Goal: Browse casually: Explore the website without a specific task or goal

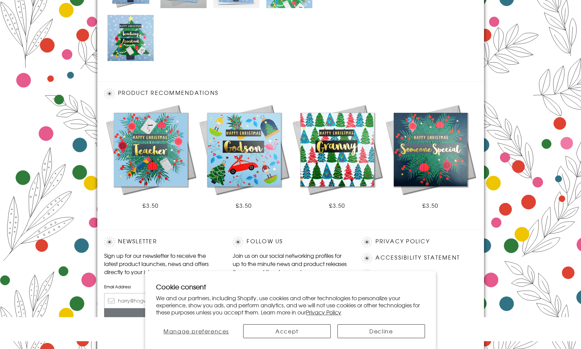
scroll to position [403, 0]
